Goal: Browse casually: Explore the website without a specific task or goal

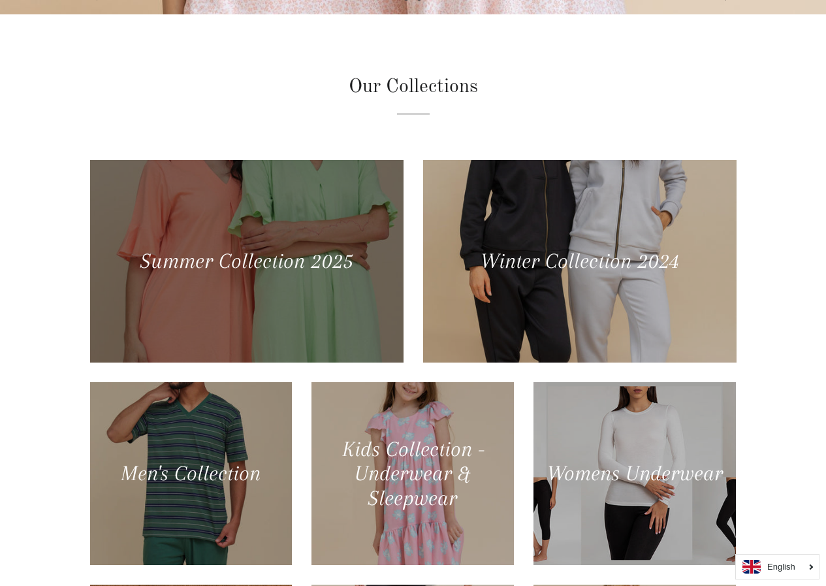
scroll to position [653, 0]
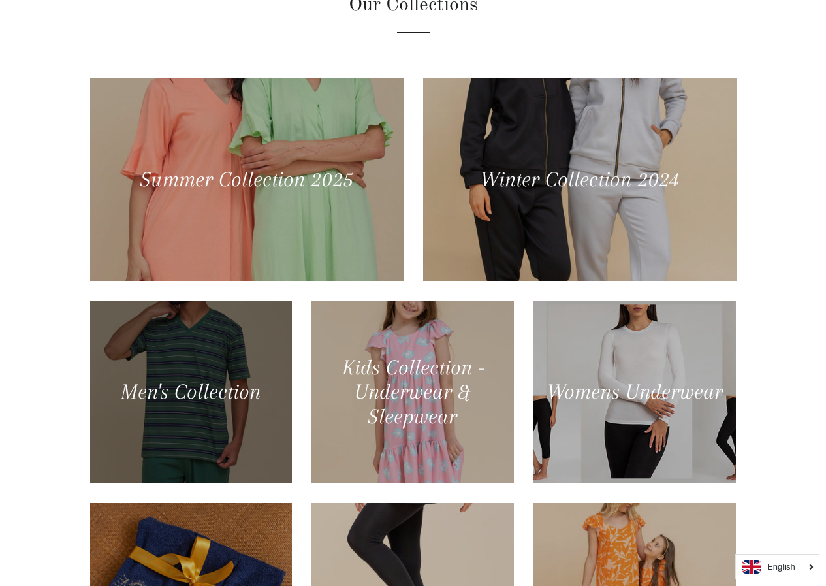
click at [198, 356] on div at bounding box center [191, 392] width 208 height 188
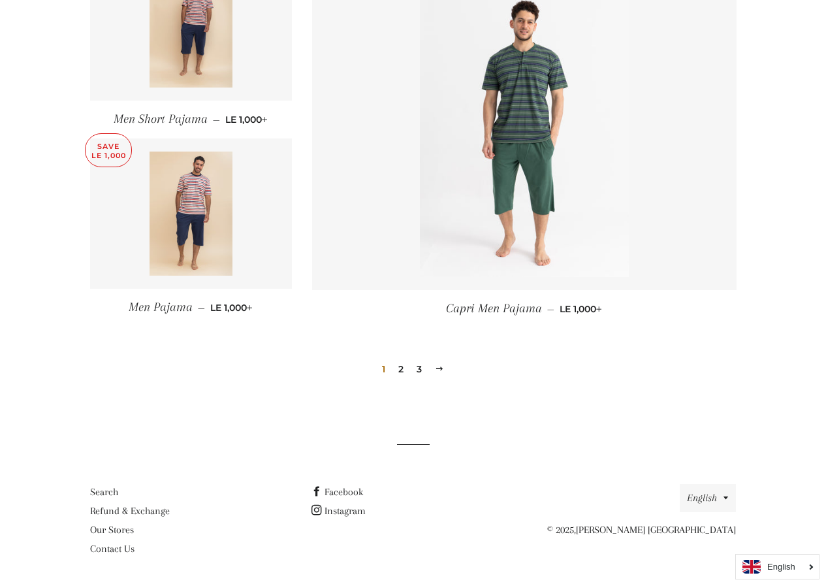
scroll to position [1739, 0]
click at [423, 370] on link "3" at bounding box center [419, 368] width 16 height 20
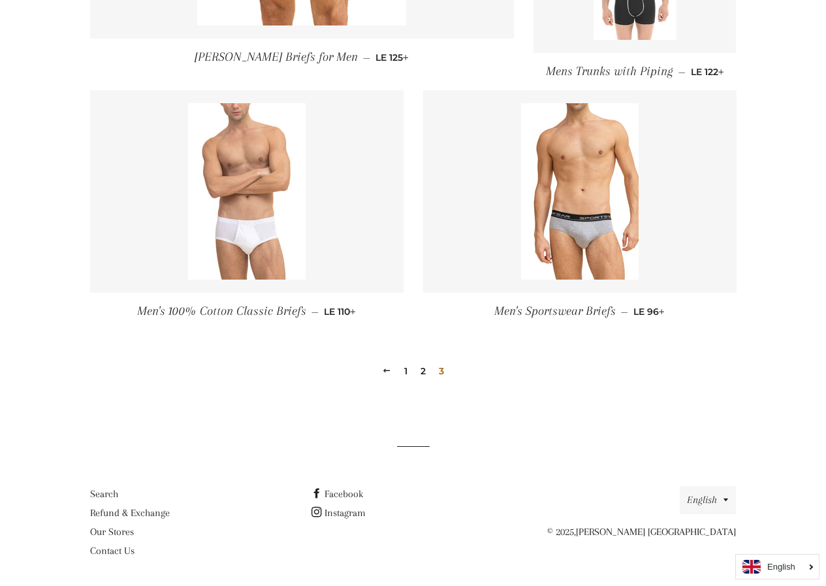
scroll to position [862, 0]
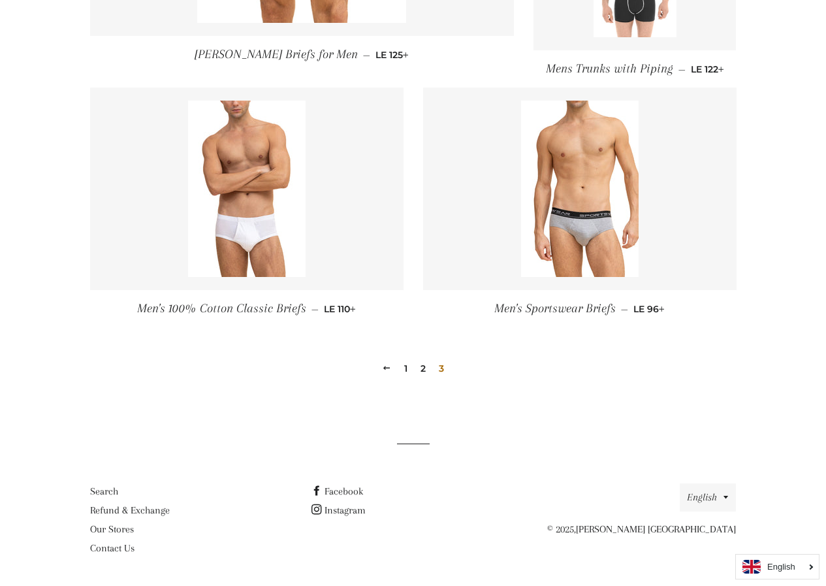
click at [422, 367] on link "2" at bounding box center [423, 368] width 16 height 20
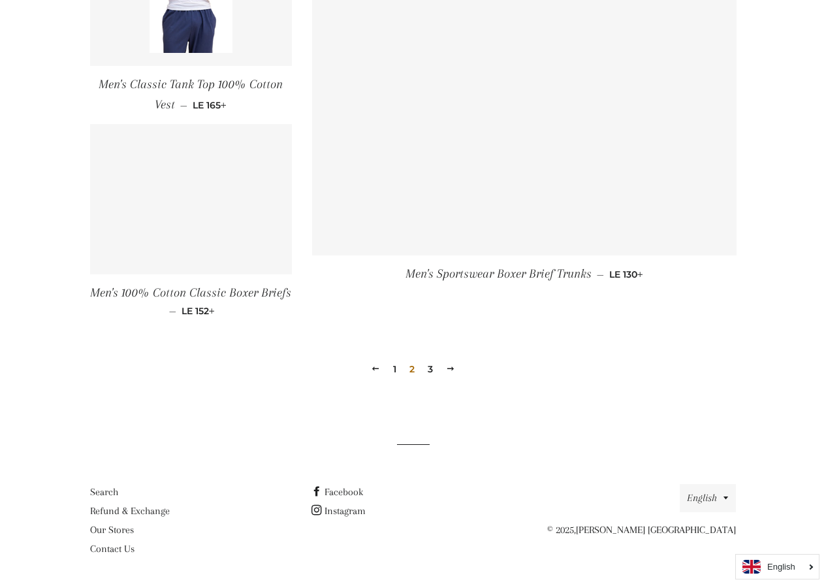
scroll to position [1833, 0]
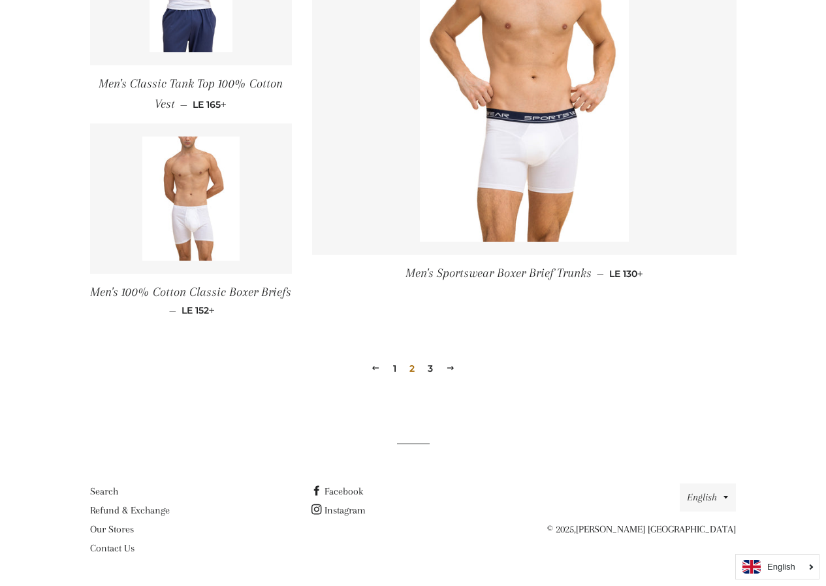
click at [395, 366] on link "1" at bounding box center [395, 368] width 14 height 20
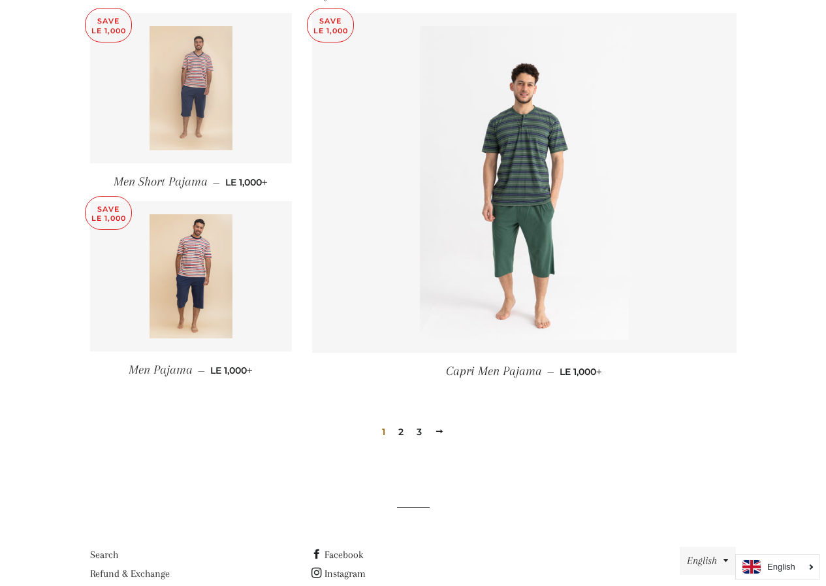
scroll to position [1739, 0]
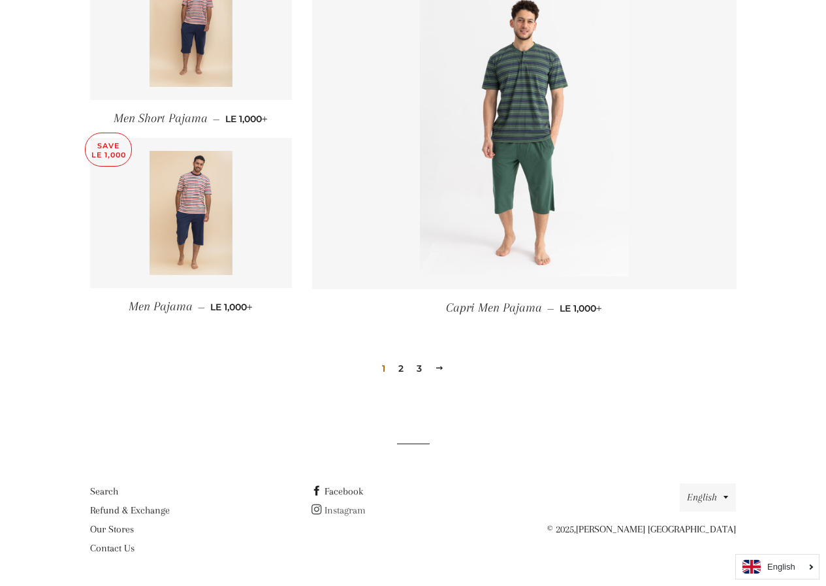
click at [356, 509] on link "Instagram" at bounding box center [338, 510] width 54 height 12
